Goal: Task Accomplishment & Management: Use online tool/utility

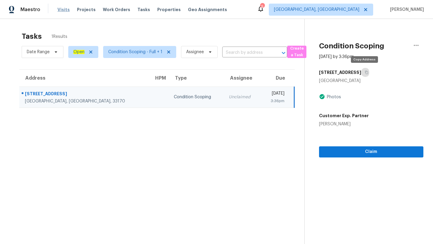
click at [61, 8] on span "Visits" at bounding box center [63, 10] width 12 height 6
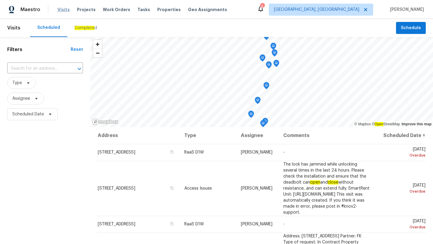
click at [61, 8] on span "Visits" at bounding box center [63, 10] width 12 height 6
click at [28, 86] on span "Type" at bounding box center [21, 83] width 29 height 12
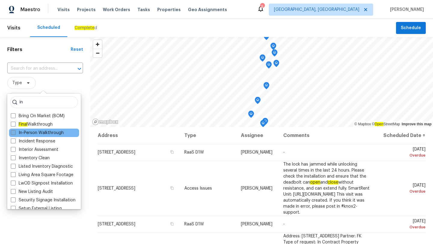
type input "in"
click at [32, 134] on label "In-Person Walkthrough" at bounding box center [37, 133] width 53 height 6
click at [15, 134] on input "In-Person Walkthrough" at bounding box center [13, 132] width 4 height 4
checkbox input "true"
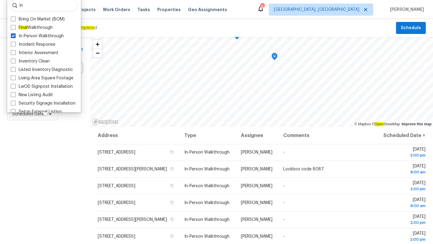
click at [31, 204] on div "Filters Reset ​ In-Person Walkthrough Assignee Scheduled Date" at bounding box center [45, 180] width 90 height 286
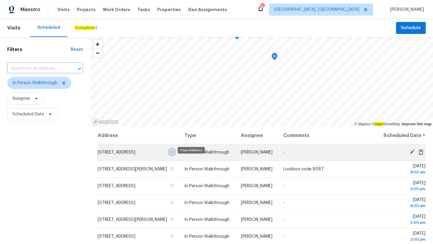
click at [174, 154] on icon "button" at bounding box center [172, 153] width 4 height 4
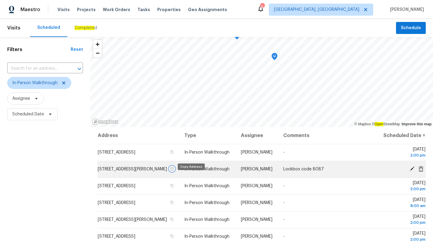
click at [174, 171] on icon "button" at bounding box center [172, 169] width 4 height 4
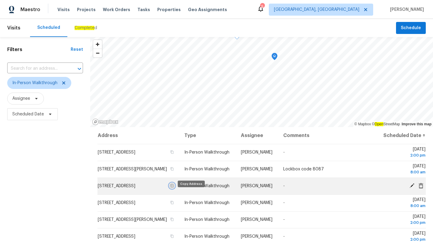
click at [174, 188] on icon "button" at bounding box center [172, 186] width 4 height 4
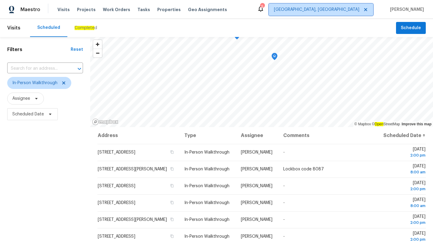
click at [361, 13] on span "Miami, FL" at bounding box center [321, 10] width 104 height 12
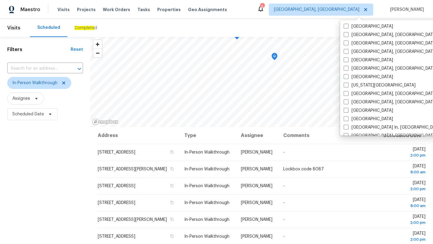
scroll to position [182, 0]
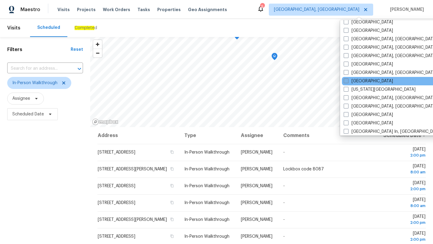
click at [348, 82] on span at bounding box center [346, 81] width 5 height 5
click at [348, 82] on input "Jacksonville" at bounding box center [346, 80] width 4 height 4
checkbox input "true"
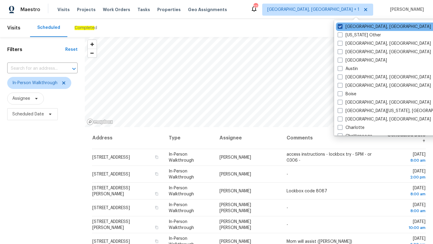
click at [340, 28] on span at bounding box center [340, 26] width 5 height 5
click at [340, 28] on input "Miami, FL" at bounding box center [340, 26] width 4 height 4
checkbox input "false"
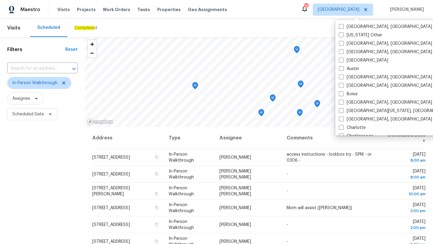
click at [50, 158] on div "Filters Reset ​ In-Person Walkthrough Assignee Scheduled Date" at bounding box center [42, 180] width 85 height 286
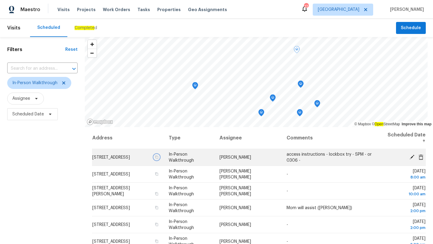
click at [158, 157] on icon "button" at bounding box center [156, 157] width 3 height 3
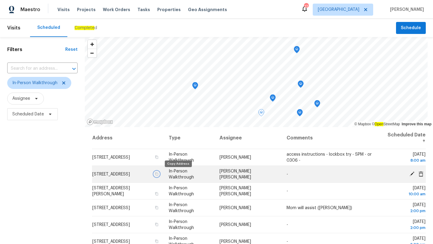
click at [158, 175] on icon "button" at bounding box center [157, 174] width 4 height 4
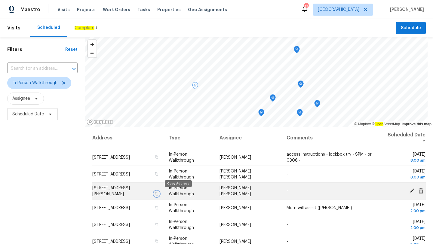
click at [158, 194] on icon "button" at bounding box center [157, 194] width 4 height 4
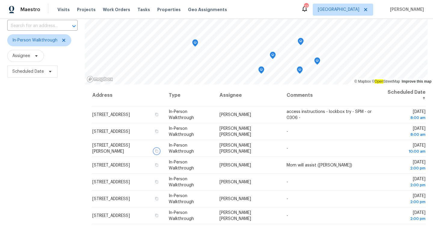
scroll to position [46, 0]
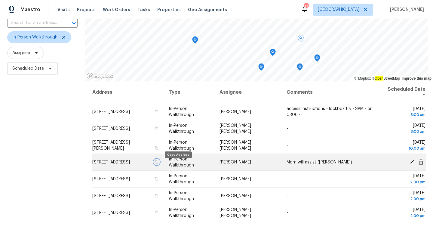
click at [158, 164] on icon "button" at bounding box center [156, 161] width 3 height 3
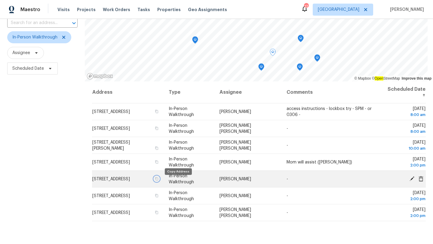
click at [158, 181] on icon "button" at bounding box center [157, 179] width 4 height 4
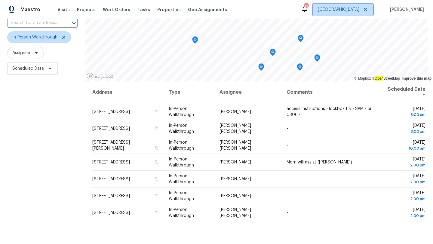
click at [350, 13] on span "Jacksonville" at bounding box center [343, 10] width 61 height 12
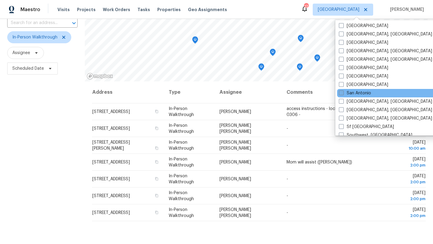
scroll to position [337, 0]
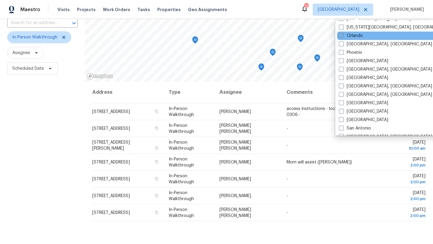
click at [343, 36] on span at bounding box center [341, 35] width 5 height 5
click at [343, 36] on input "Orlando" at bounding box center [341, 35] width 4 height 4
checkbox input "true"
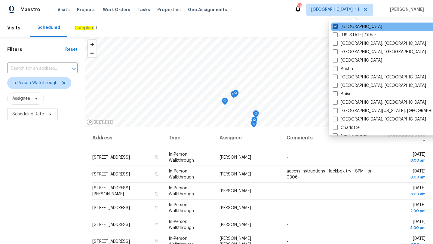
click at [335, 26] on span at bounding box center [335, 26] width 5 height 5
click at [335, 26] on input "Jacksonville" at bounding box center [335, 26] width 4 height 4
checkbox input "false"
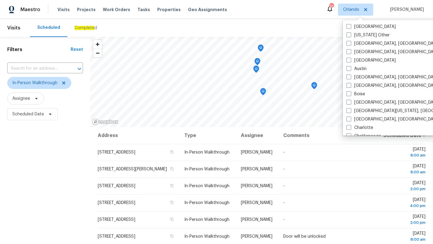
click at [19, 155] on div "Filters Reset ​ In-Person Walkthrough Assignee Scheduled Date" at bounding box center [45, 180] width 90 height 286
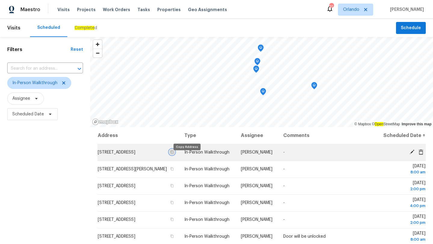
click at [174, 154] on icon "button" at bounding box center [172, 152] width 3 height 3
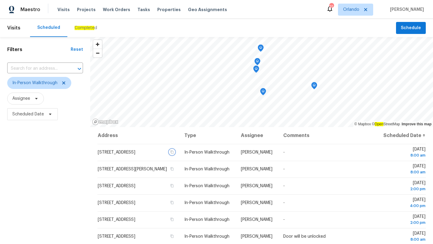
scroll to position [78, 0]
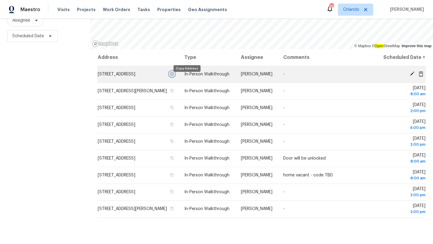
click at [174, 76] on icon "button" at bounding box center [172, 74] width 3 height 3
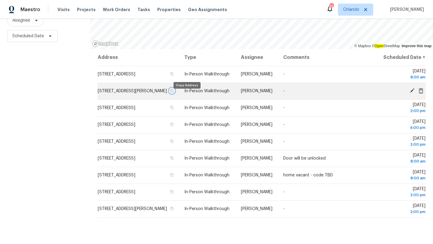
click at [174, 93] on icon "button" at bounding box center [172, 90] width 3 height 3
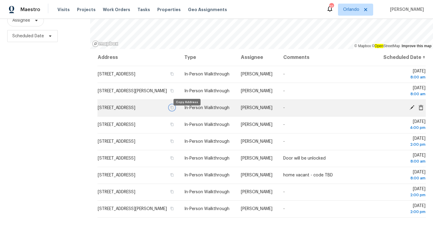
click at [174, 110] on icon "button" at bounding box center [172, 107] width 3 height 3
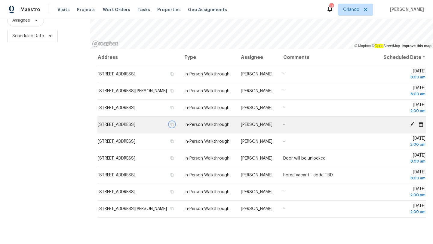
click at [174, 126] on icon "button" at bounding box center [172, 125] width 4 height 4
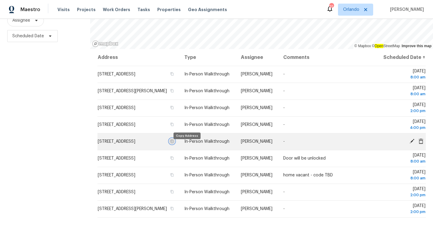
click at [174, 143] on icon "button" at bounding box center [172, 142] width 4 height 4
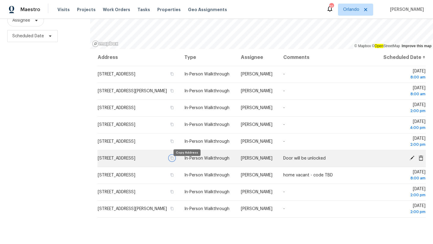
click at [174, 160] on icon "button" at bounding box center [172, 158] width 3 height 3
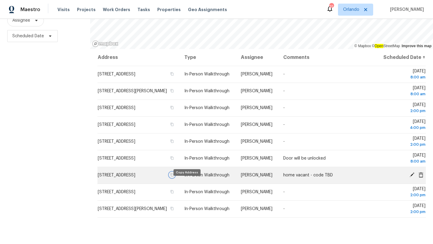
click at [174, 177] on icon "button" at bounding box center [172, 175] width 4 height 4
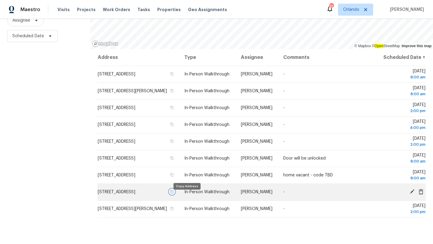
click at [174, 194] on icon "button" at bounding box center [172, 192] width 4 height 4
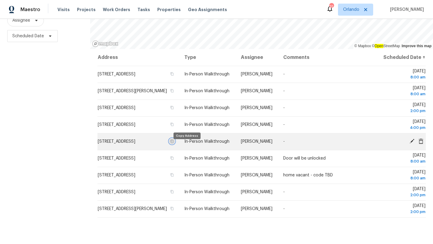
click at [174, 143] on icon "button" at bounding box center [172, 142] width 4 height 4
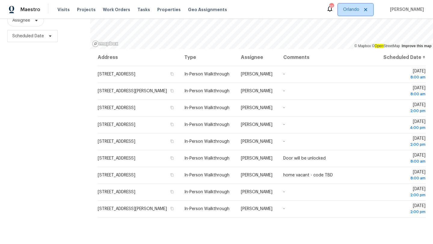
click at [358, 10] on span "Orlando" at bounding box center [351, 10] width 16 height 6
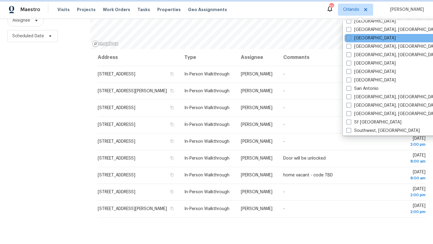
scroll to position [412, 0]
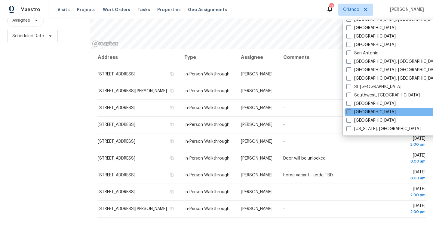
click at [350, 113] on span at bounding box center [349, 112] width 5 height 5
click at [350, 113] on input "[GEOGRAPHIC_DATA]" at bounding box center [349, 111] width 4 height 4
checkbox input "true"
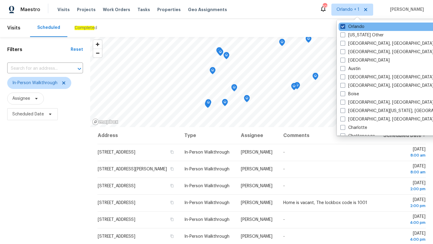
click at [343, 25] on span at bounding box center [343, 26] width 5 height 5
click at [343, 25] on input "Orlando" at bounding box center [343, 26] width 4 height 4
checkbox input "false"
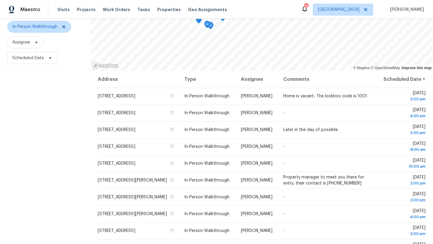
scroll to position [78, 0]
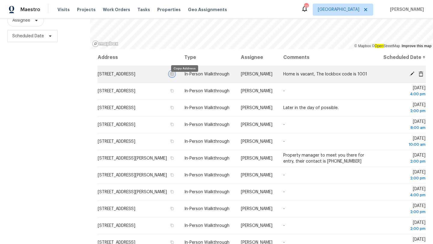
click at [174, 76] on icon "button" at bounding box center [172, 74] width 4 height 4
click at [174, 76] on icon "button" at bounding box center [172, 74] width 3 height 3
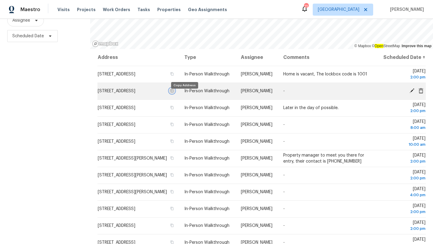
click at [174, 93] on icon "button" at bounding box center [172, 91] width 4 height 4
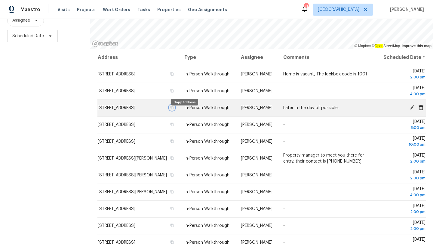
click at [174, 110] on icon "button" at bounding box center [172, 108] width 4 height 4
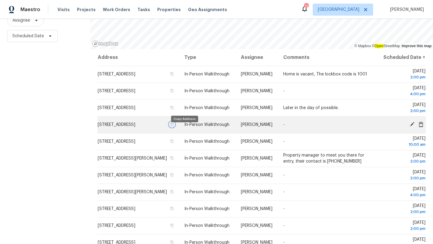
click at [174, 126] on icon "button" at bounding box center [172, 125] width 4 height 4
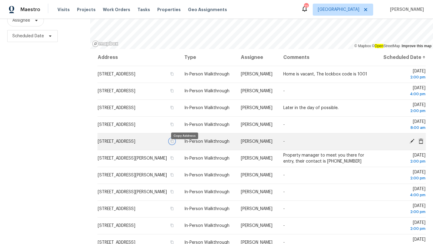
click at [174, 143] on icon "button" at bounding box center [172, 142] width 4 height 4
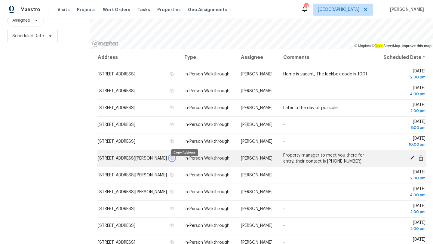
click at [174, 160] on icon "button" at bounding box center [172, 159] width 4 height 4
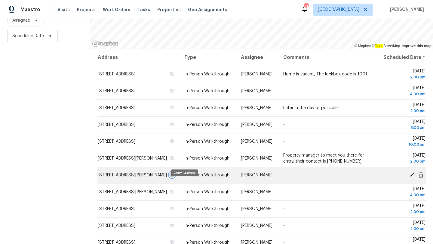
click at [174, 177] on icon "button" at bounding box center [172, 175] width 4 height 4
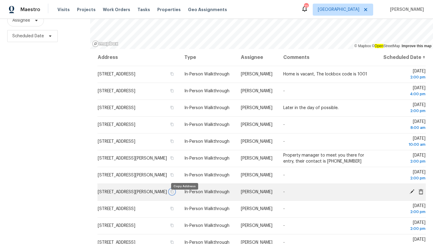
click at [174, 194] on icon "button" at bounding box center [172, 192] width 4 height 4
